Goal: Transaction & Acquisition: Purchase product/service

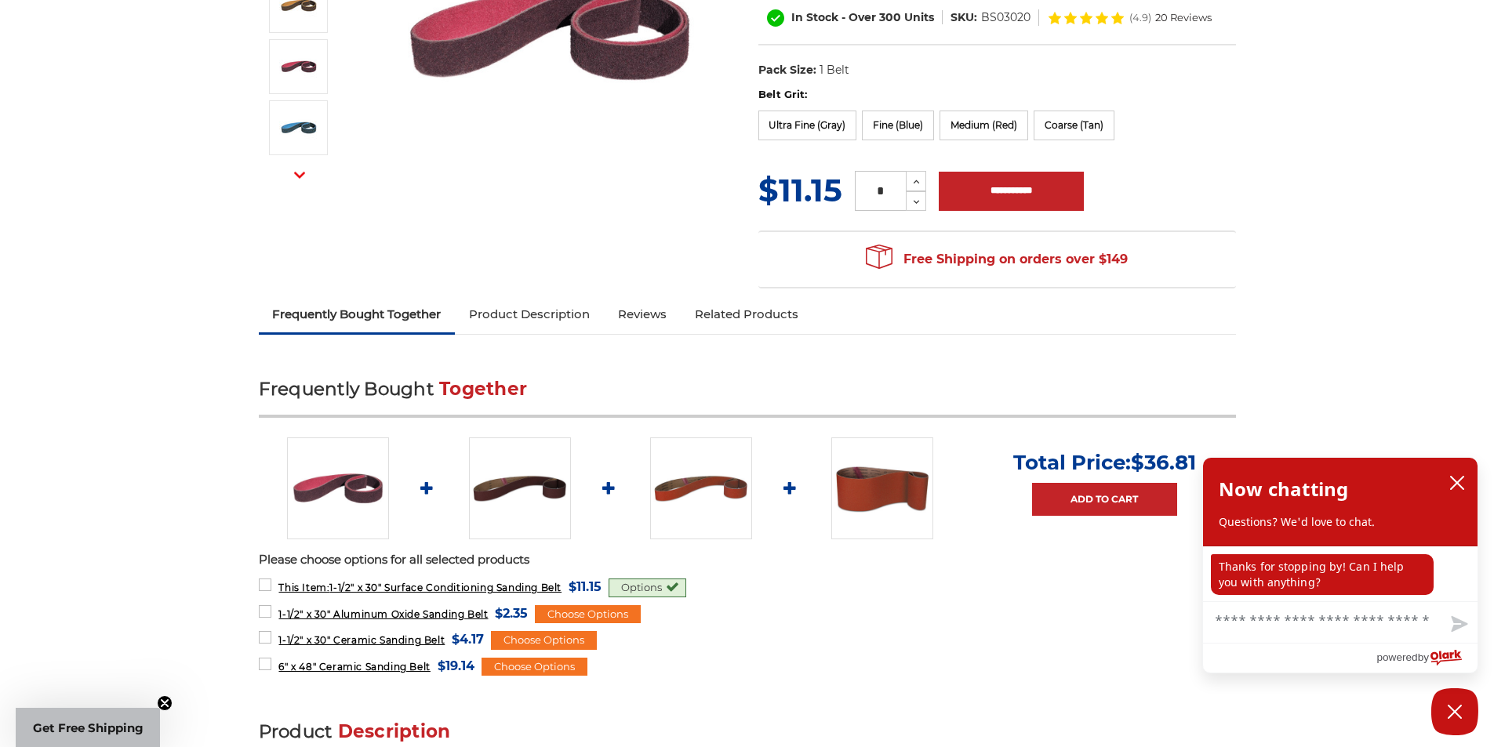
scroll to position [235, 0]
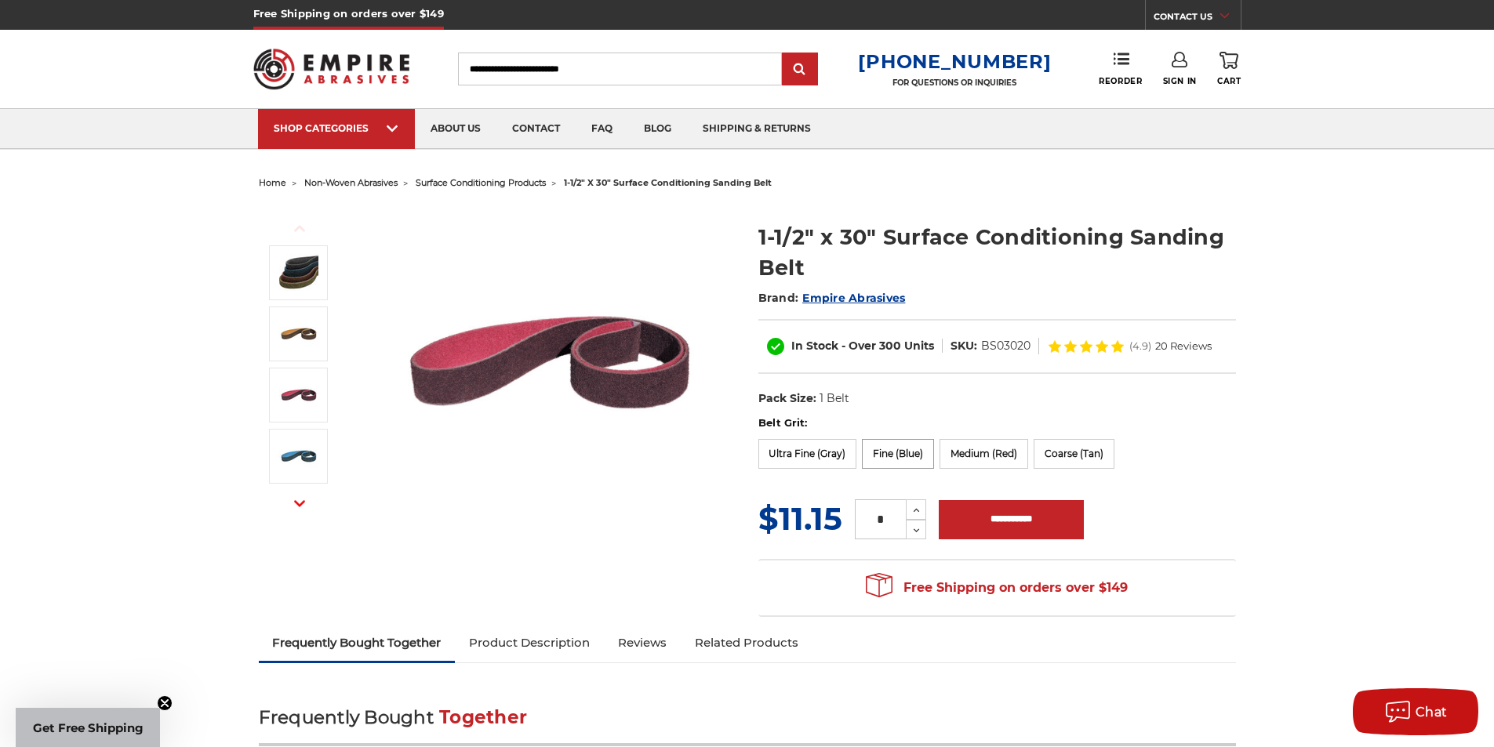
click at [906, 460] on label "Fine (Blue)" at bounding box center [898, 454] width 72 height 30
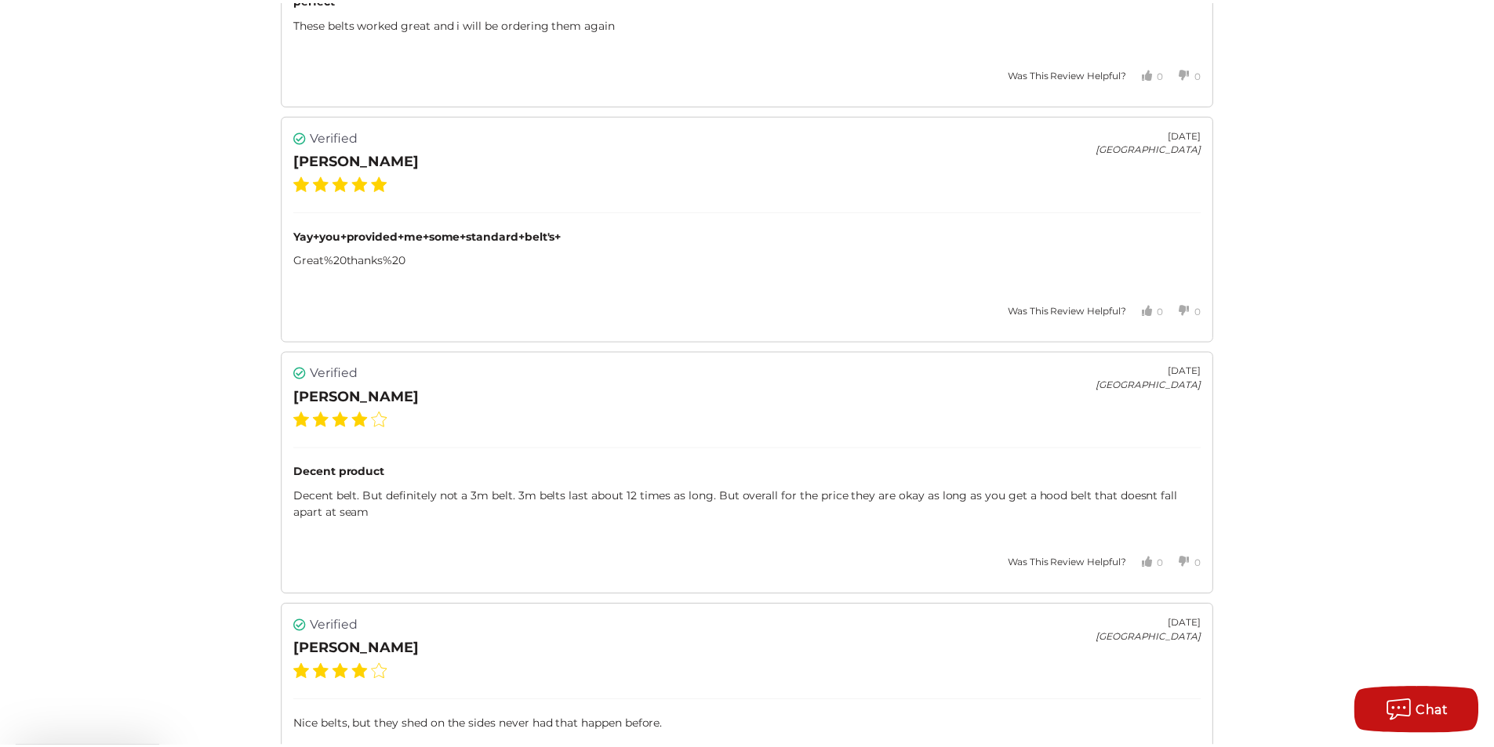
scroll to position [2667, 0]
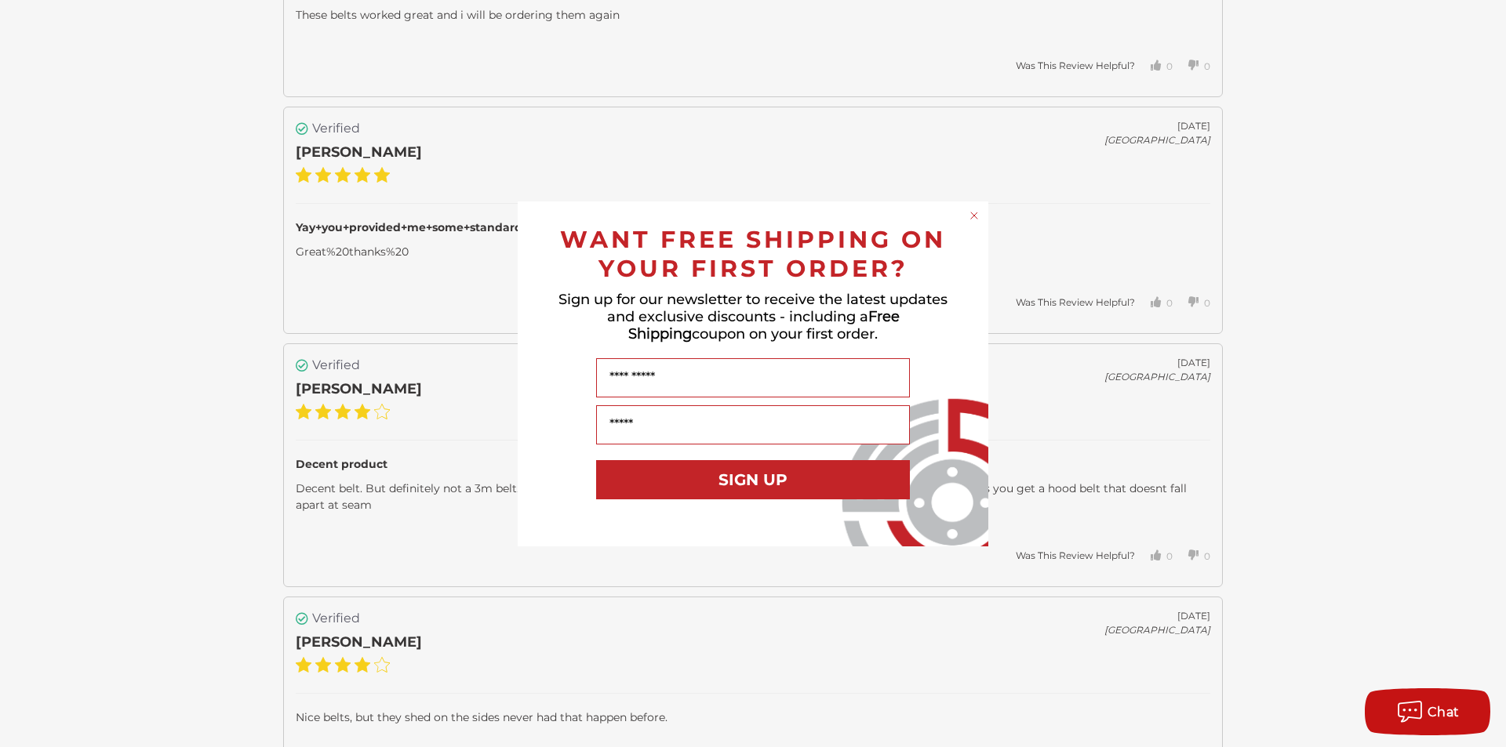
click at [970, 219] on circle "Close dialog" at bounding box center [974, 215] width 15 height 15
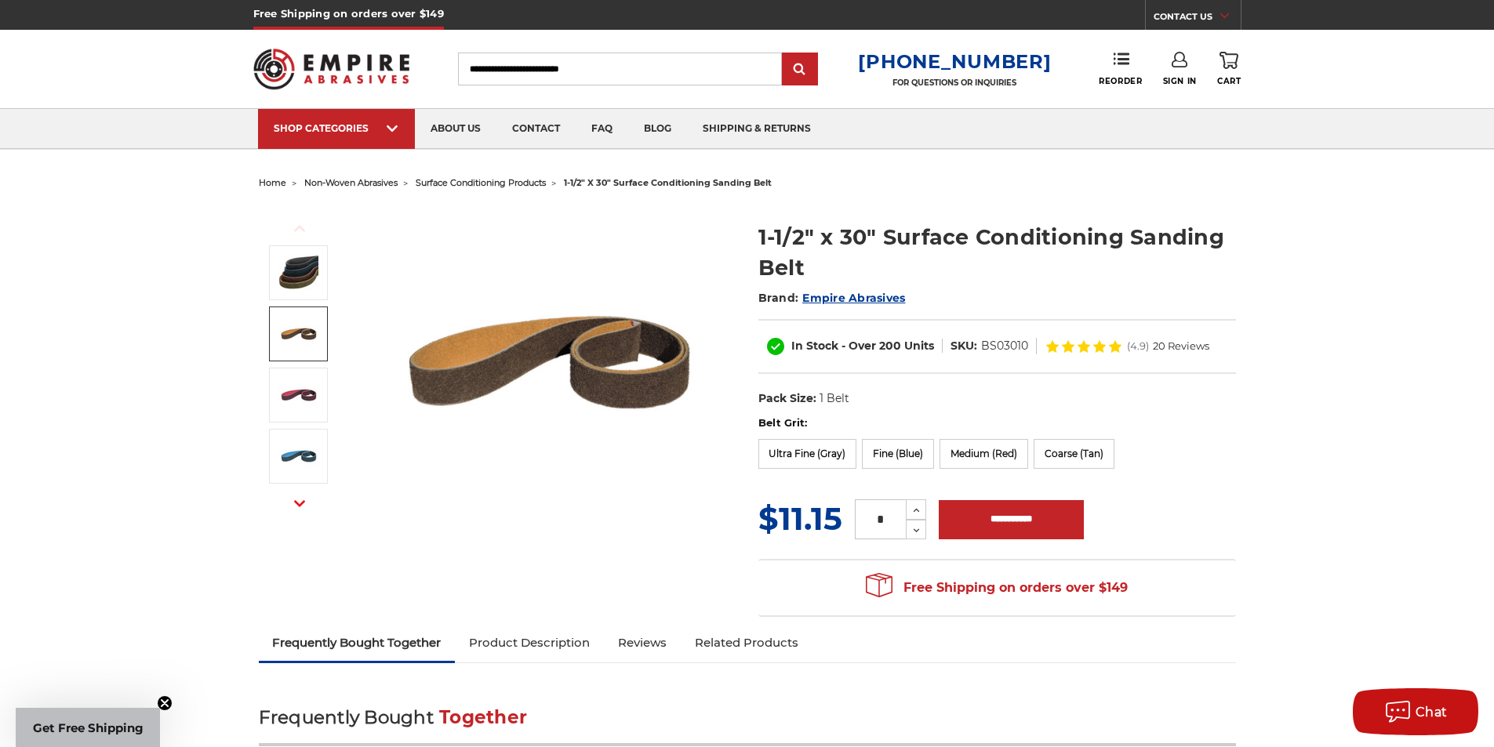
drag, startPoint x: 1398, startPoint y: 347, endPoint x: 1358, endPoint y: 336, distance: 42.0
